Goal: Task Accomplishment & Management: Use online tool/utility

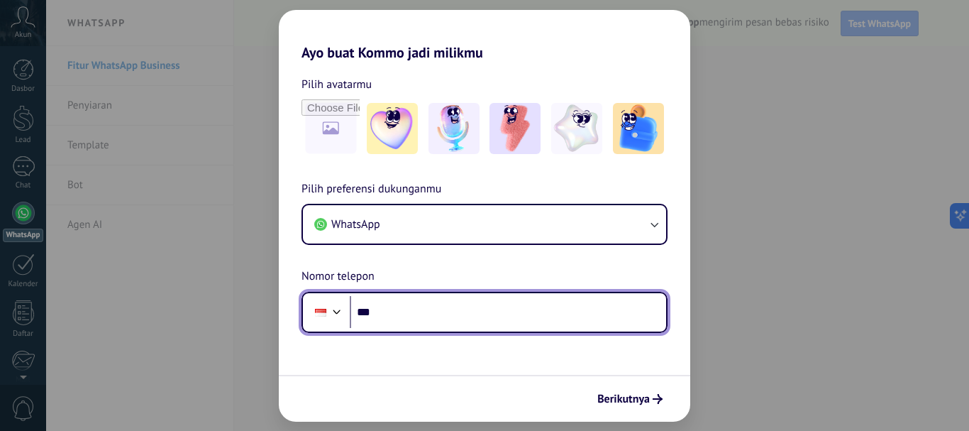
click at [411, 301] on input "***" at bounding box center [508, 312] width 316 height 33
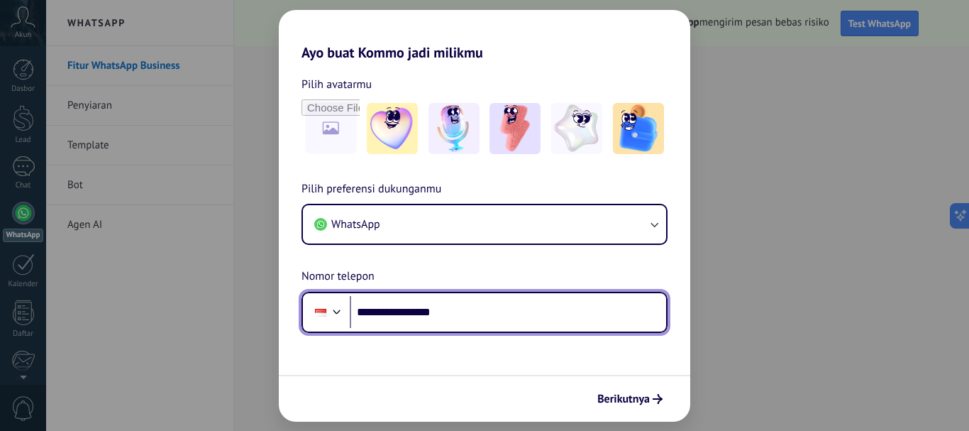
type input "**********"
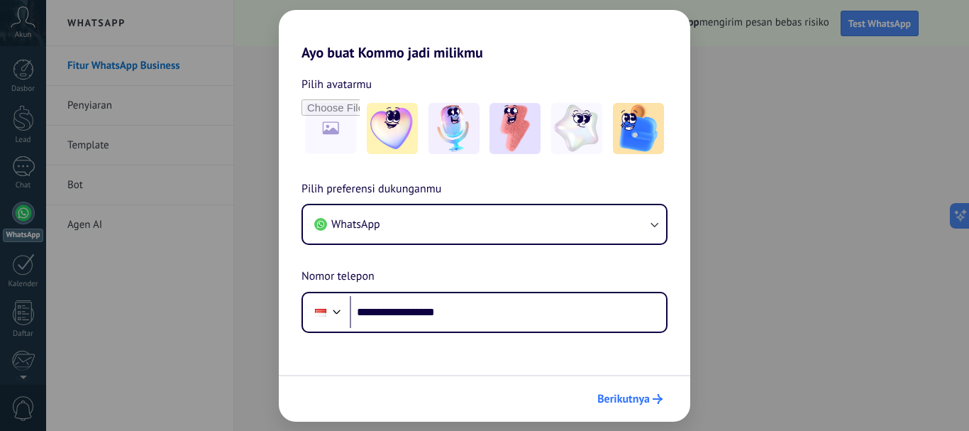
click at [632, 399] on span "Berikutnya" at bounding box center [623, 399] width 52 height 10
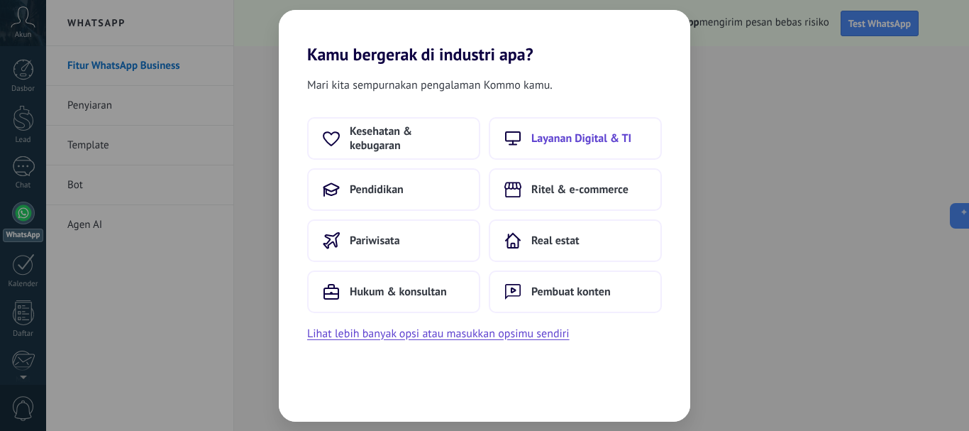
click at [601, 145] on span "Layanan Digital & TI" at bounding box center [581, 138] width 100 height 14
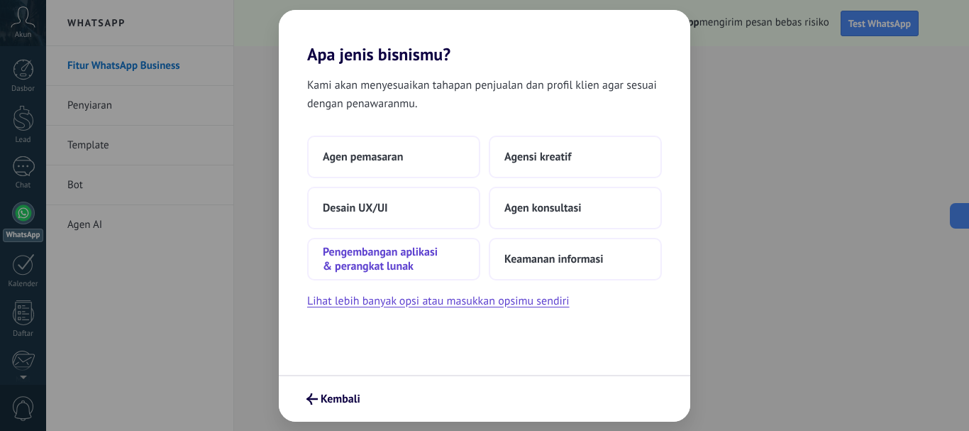
click at [359, 251] on span "Pengembangan aplikasi & perangkat lunak" at bounding box center [394, 259] width 142 height 28
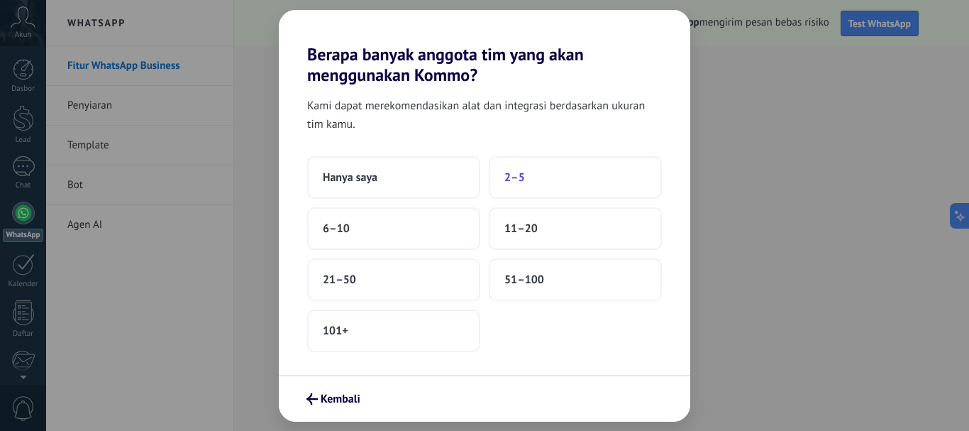
click at [509, 188] on button "2–5" at bounding box center [575, 177] width 173 height 43
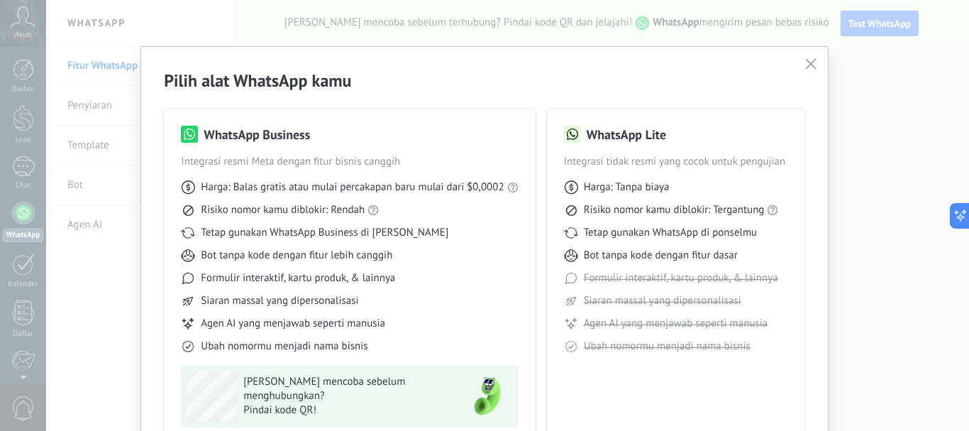
click at [802, 70] on button "button" at bounding box center [811, 65] width 18 height 20
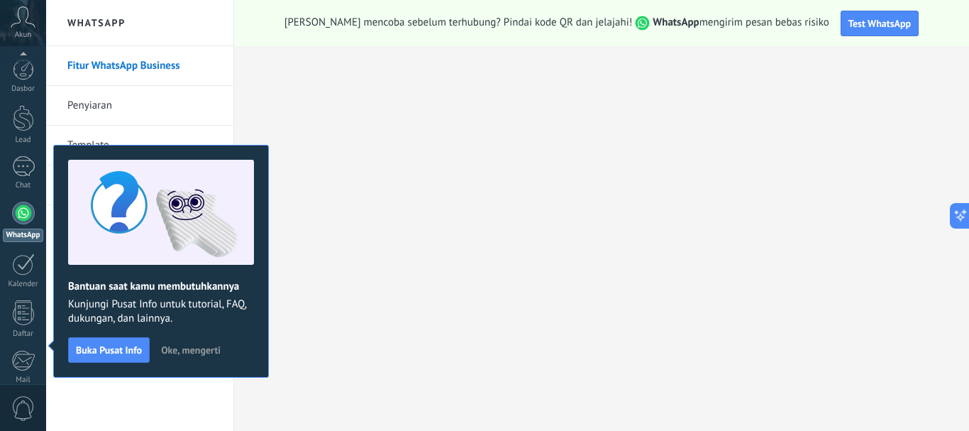
scroll to position [160, 0]
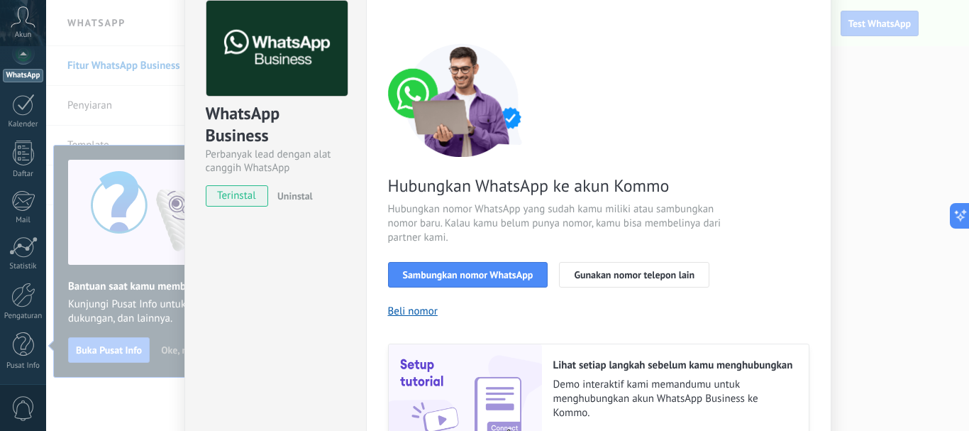
scroll to position [142, 0]
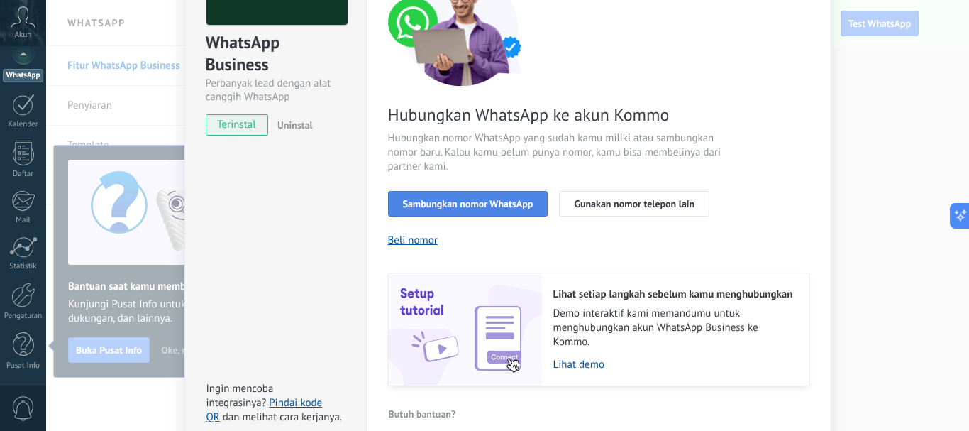
click at [446, 206] on span "Sambungkan nomor WhatsApp" at bounding box center [468, 204] width 131 height 10
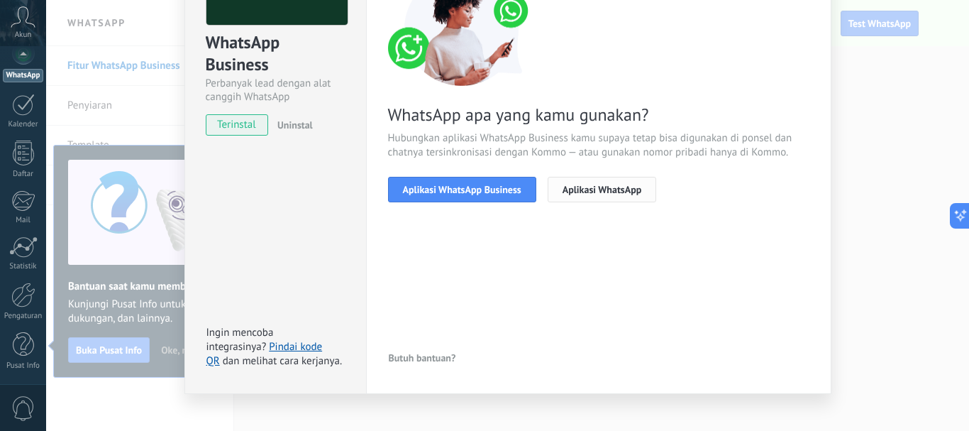
click at [623, 192] on span "Aplikasi WhatsApp" at bounding box center [601, 189] width 79 height 10
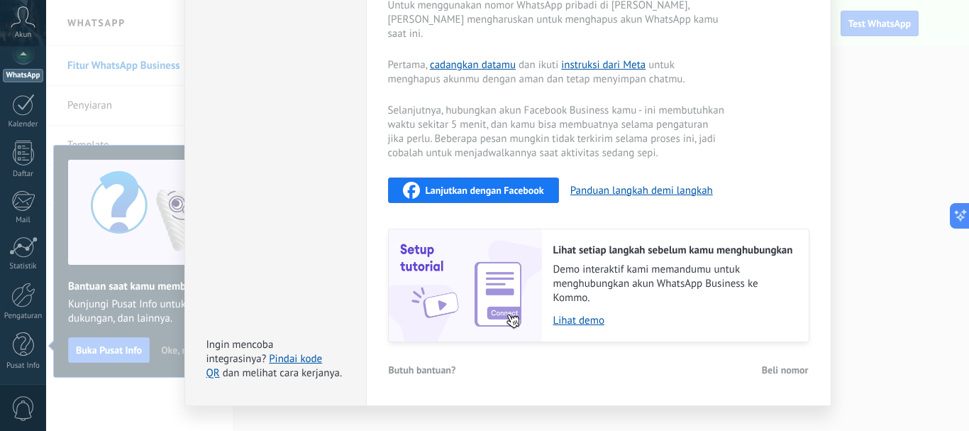
scroll to position [330, 0]
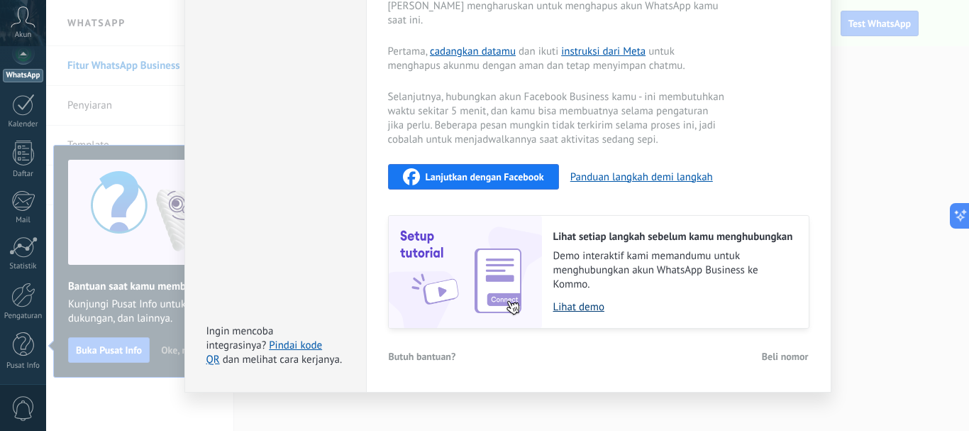
click at [567, 300] on link "Lihat demo" at bounding box center [673, 306] width 241 height 13
